Goal: Navigation & Orientation: Go to known website

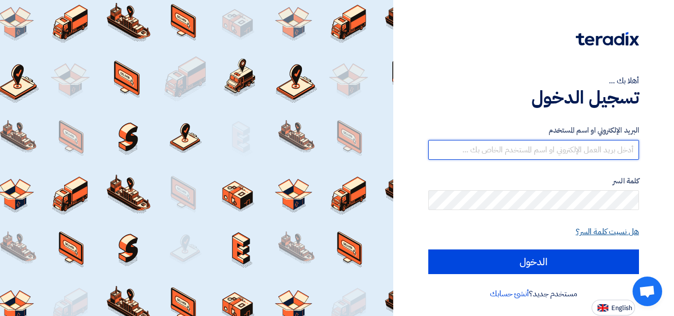
type input "[EMAIL_ADDRESS][DOMAIN_NAME]"
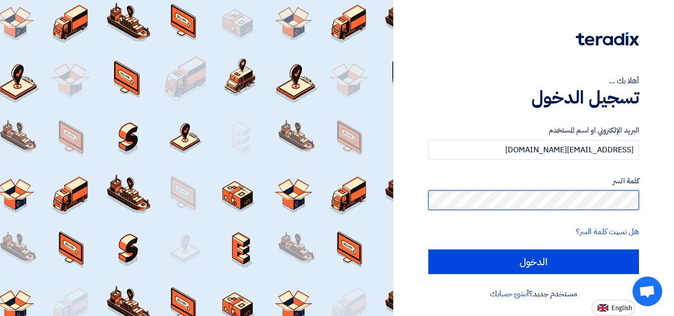
click at [670, 212] on div "أهلا بك ... تسجيل الدخول البريد الإلكتروني او اسم المستخدم [EMAIL_ADDRESS][DOMA…" at bounding box center [533, 158] width 281 height 316
click at [664, 205] on div "أهلا بك ... تسجيل الدخول البريد الإلكتروني او اسم المستخدم [EMAIL_ADDRESS][DOMA…" at bounding box center [534, 158] width 266 height 316
click at [428, 250] on input "الدخول" at bounding box center [533, 262] width 211 height 25
